Goal: Check status: Check status

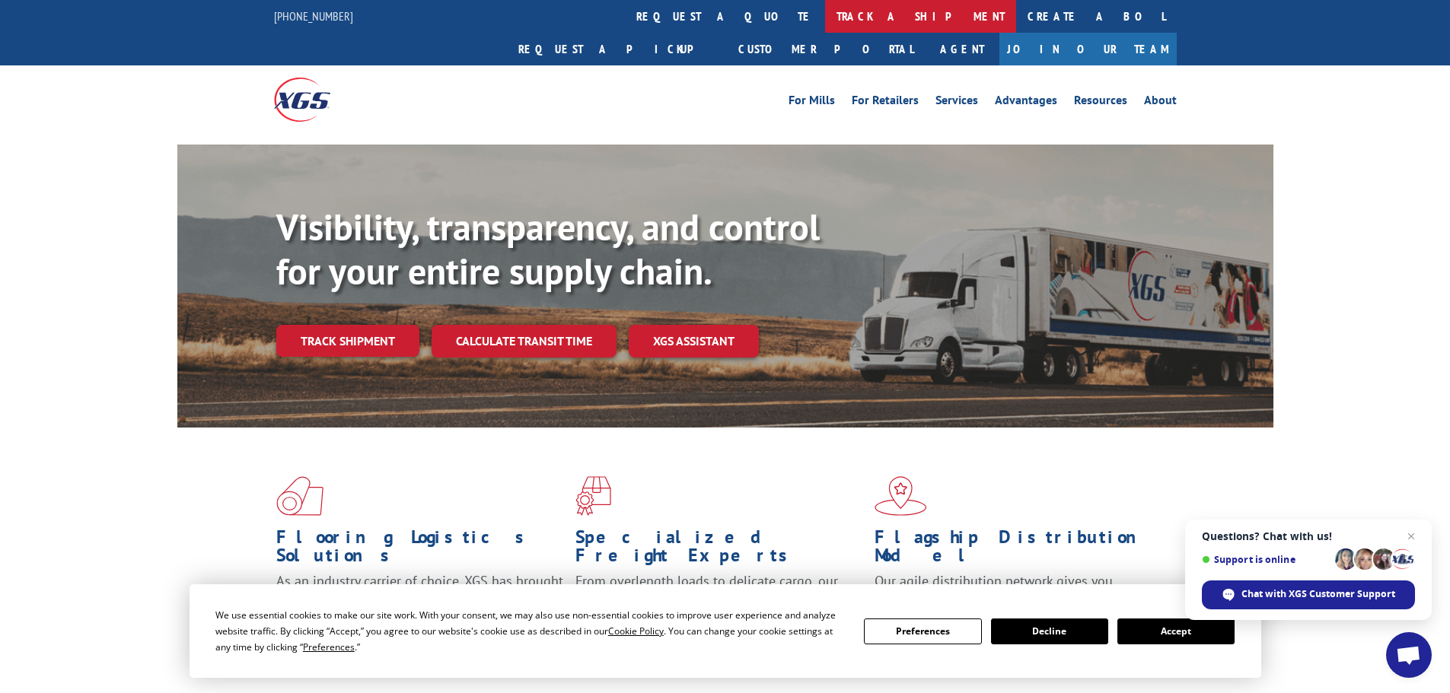
click at [825, 9] on link "track a shipment" at bounding box center [920, 16] width 191 height 33
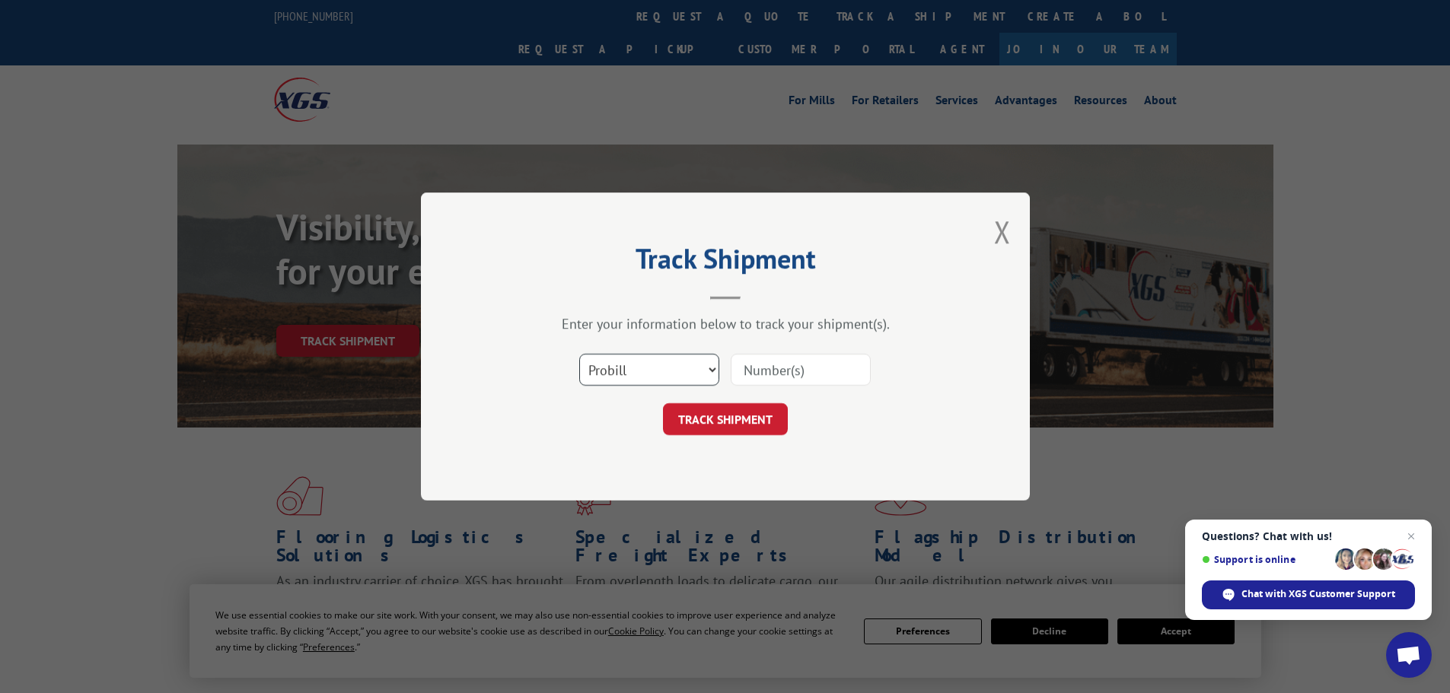
click at [709, 373] on select "Select category... Probill BOL PO" at bounding box center [649, 370] width 140 height 32
select select "bol"
click at [579, 354] on select "Select category... Probill BOL PO" at bounding box center [649, 370] width 140 height 32
click at [785, 371] on input at bounding box center [801, 370] width 140 height 32
type input "2871700"
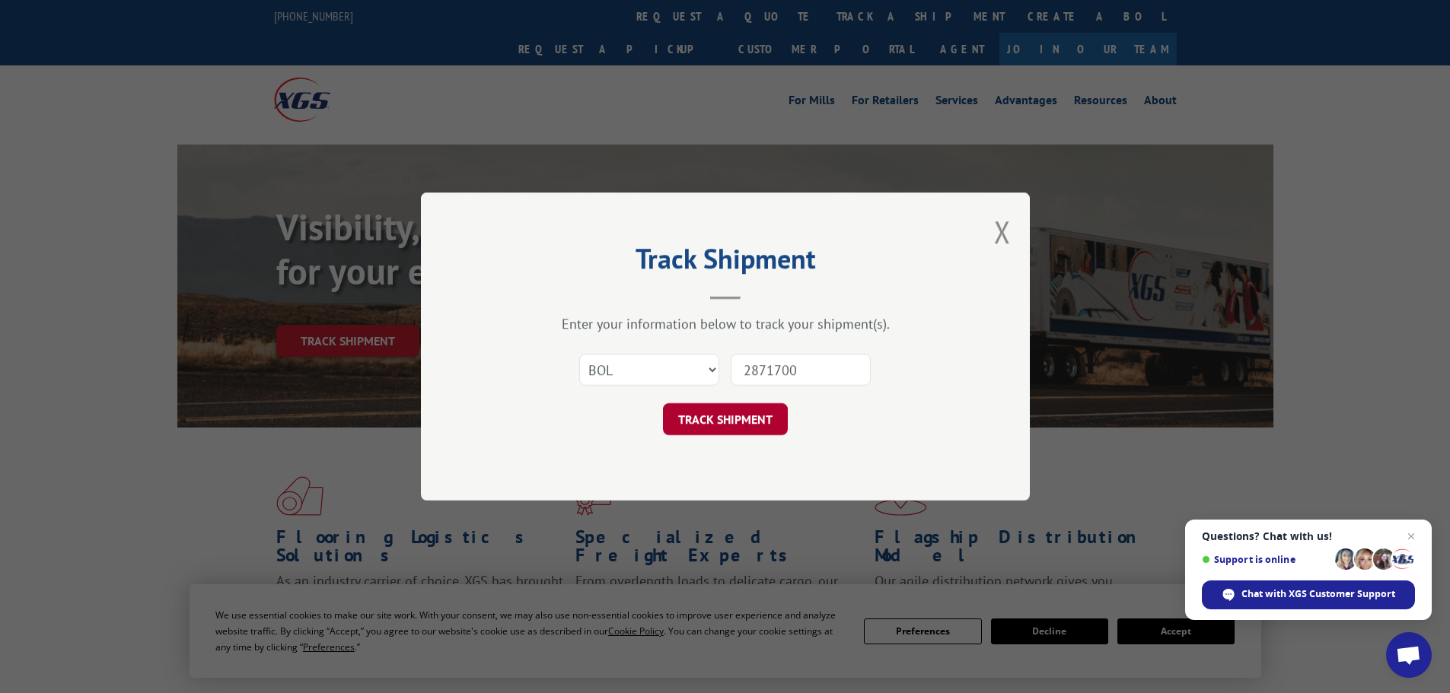
click at [746, 425] on button "TRACK SHIPMENT" at bounding box center [725, 419] width 125 height 32
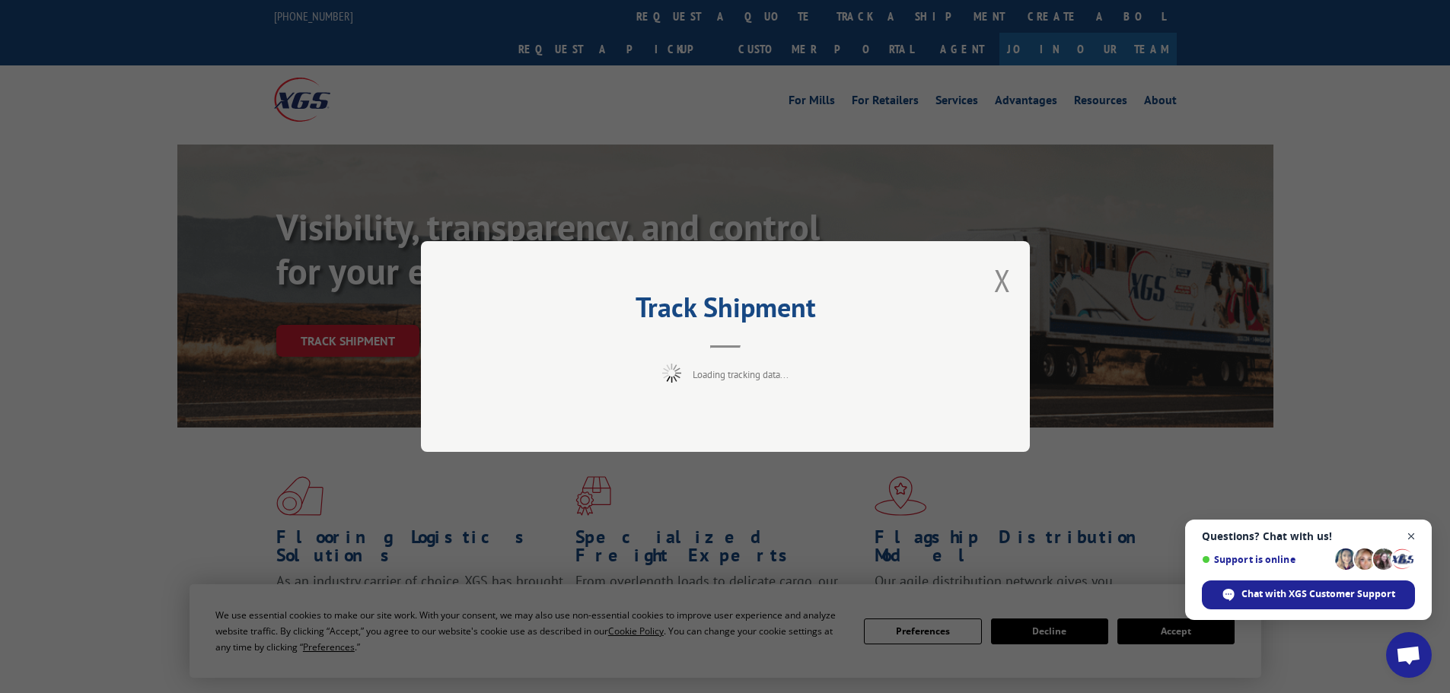
click at [1420, 534] on span "Close chat" at bounding box center [1411, 536] width 19 height 19
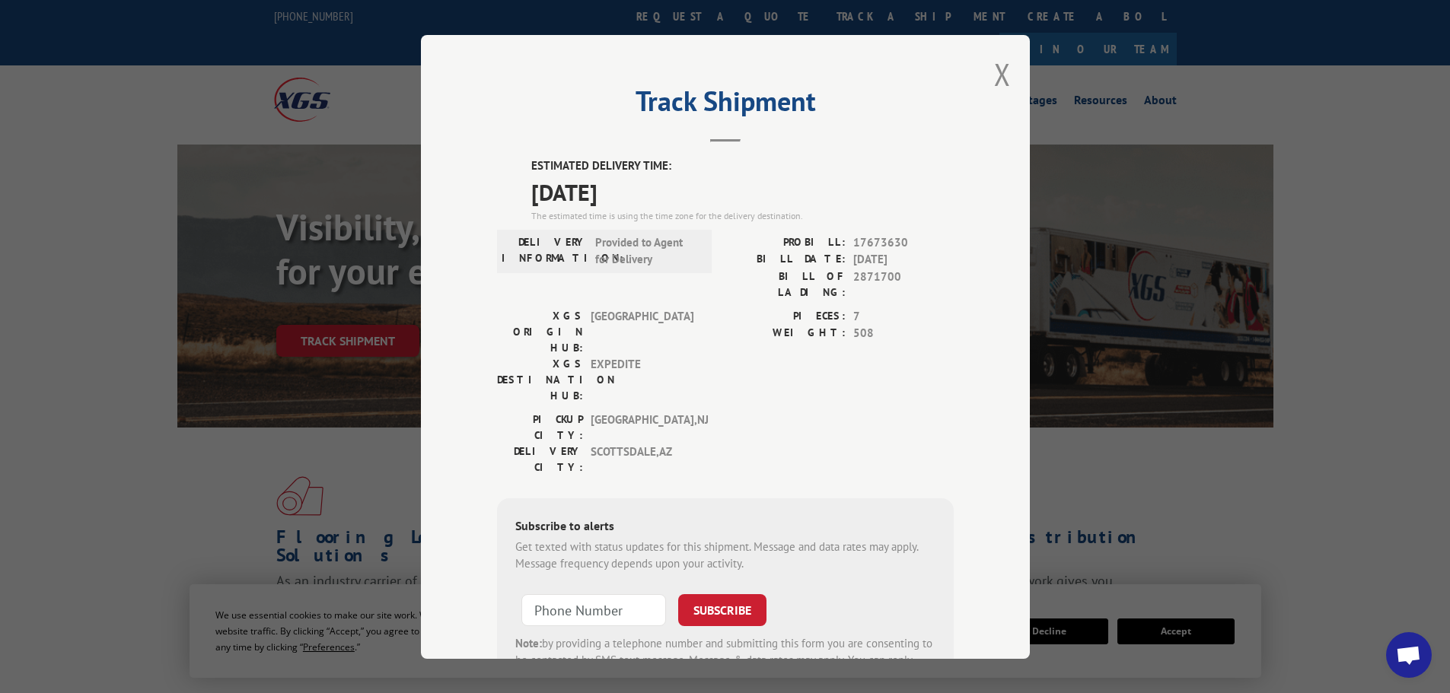
click at [1364, 312] on div "Track Shipment ESTIMATED DELIVERY TIME: [DATE] The estimated time is using the …" at bounding box center [725, 346] width 1450 height 693
click at [1129, 574] on div "Track Shipment ESTIMATED DELIVERY TIME: [DATE] The estimated time is using the …" at bounding box center [725, 346] width 1450 height 693
click at [1014, 79] on div "Track Shipment ESTIMATED DELIVERY TIME: [DATE] The estimated time is using the …" at bounding box center [725, 347] width 609 height 624
click at [999, 89] on button "Close modal" at bounding box center [1002, 74] width 17 height 40
